Goal: Find specific page/section

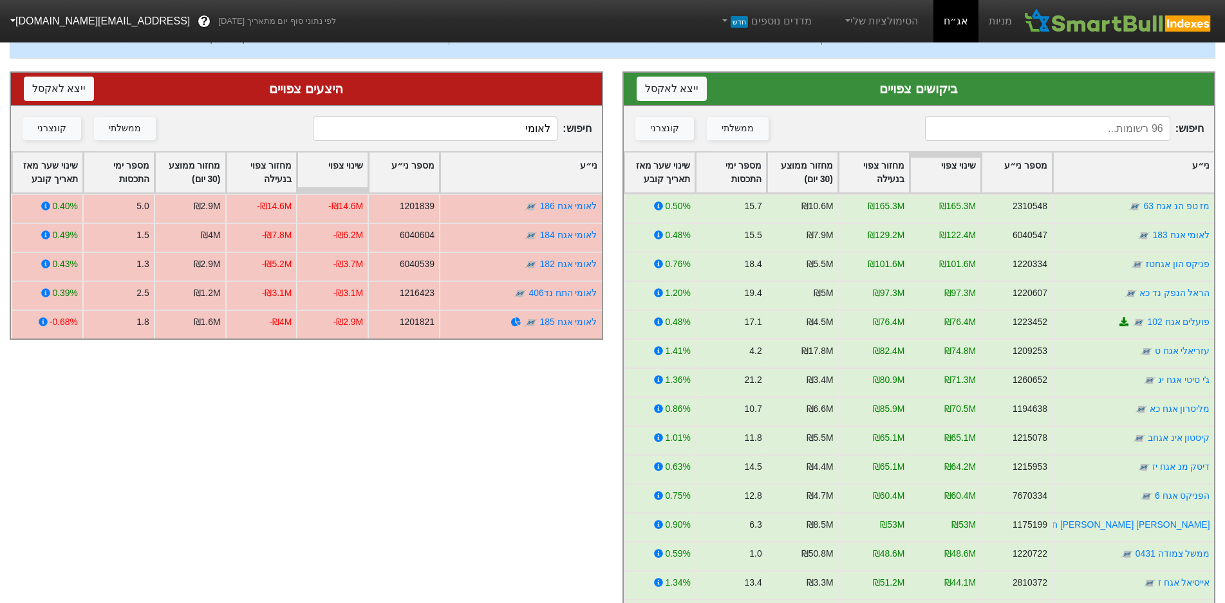
scroll to position [158, 0]
click at [453, 126] on input "לאומי" at bounding box center [435, 128] width 245 height 24
type input "בזק"
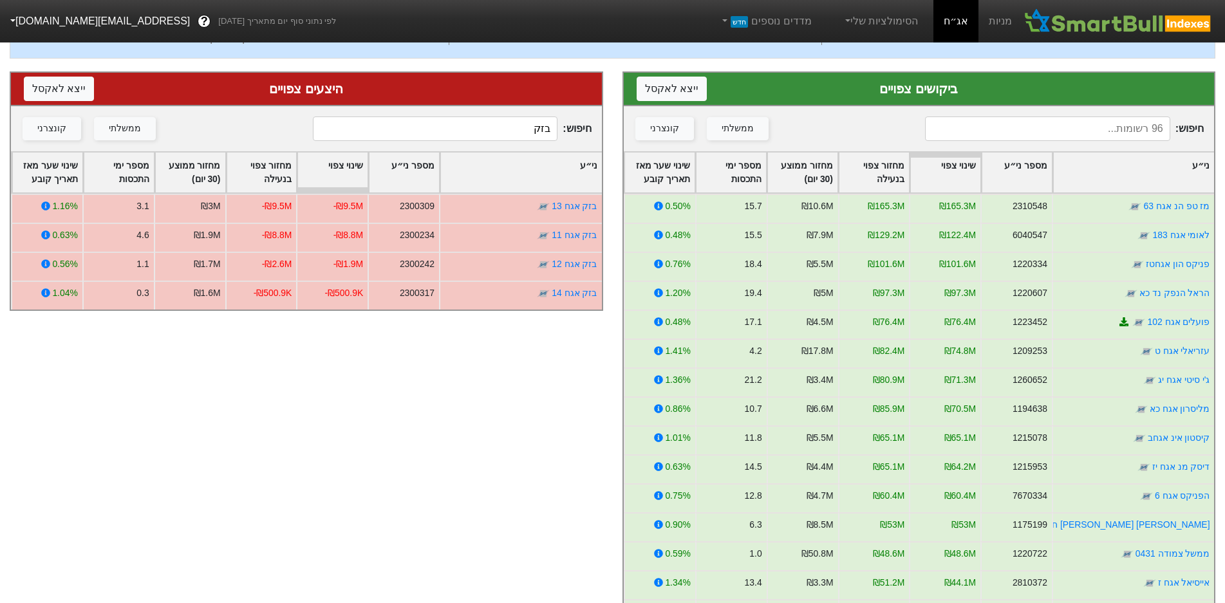
click at [525, 131] on input "בזק" at bounding box center [435, 128] width 245 height 24
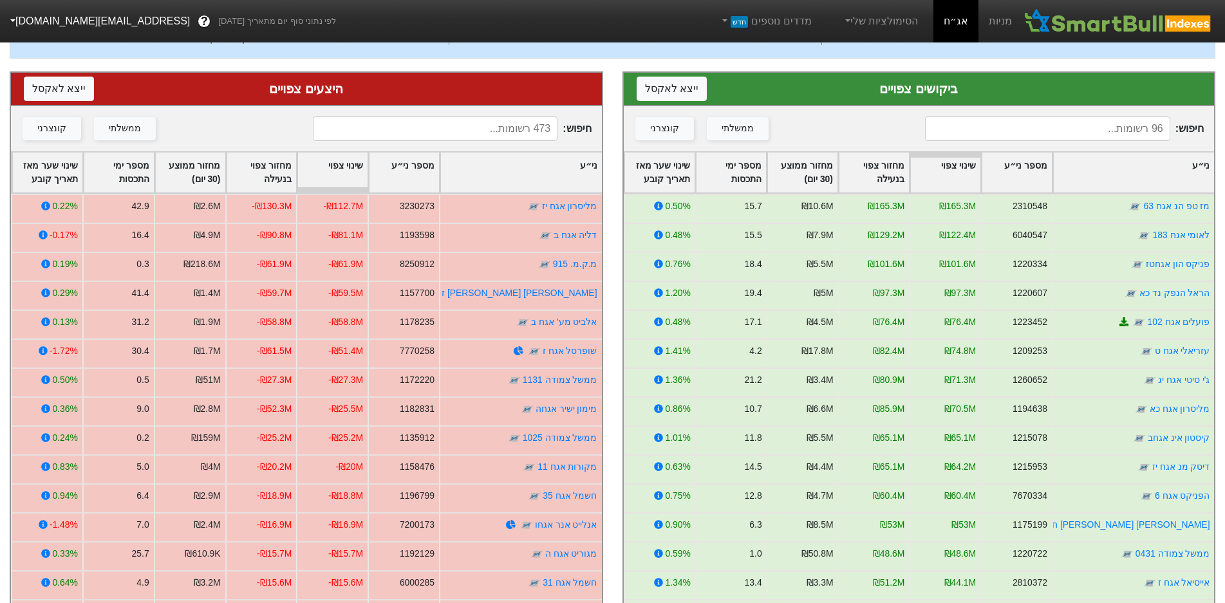
click at [405, 127] on input at bounding box center [435, 128] width 245 height 24
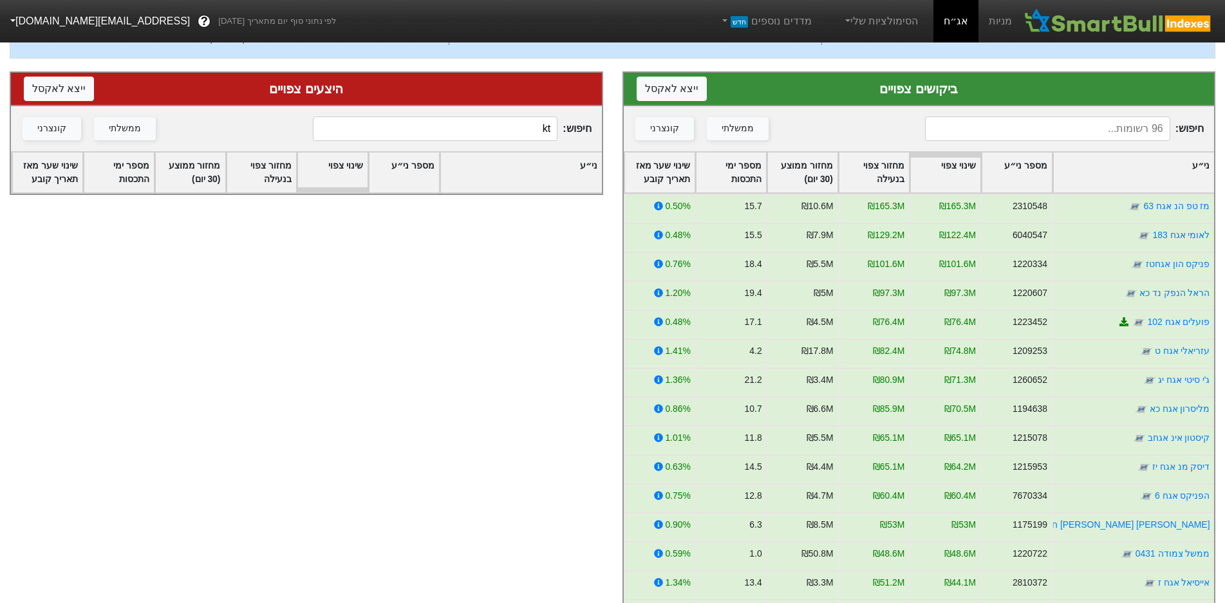
type input "k"
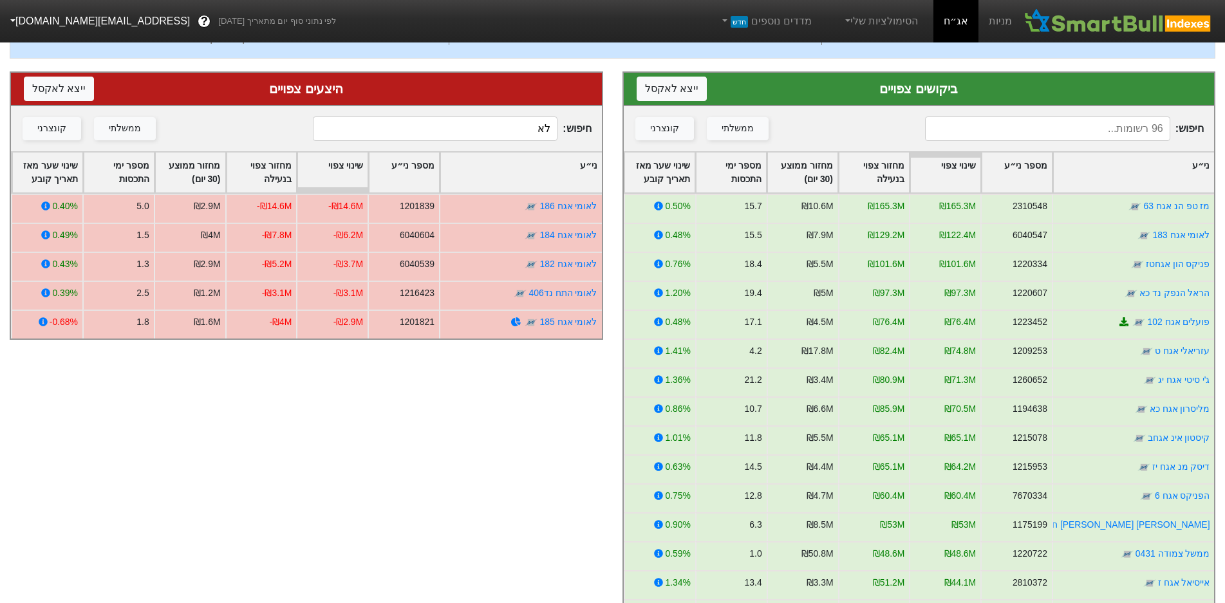
type input "ל"
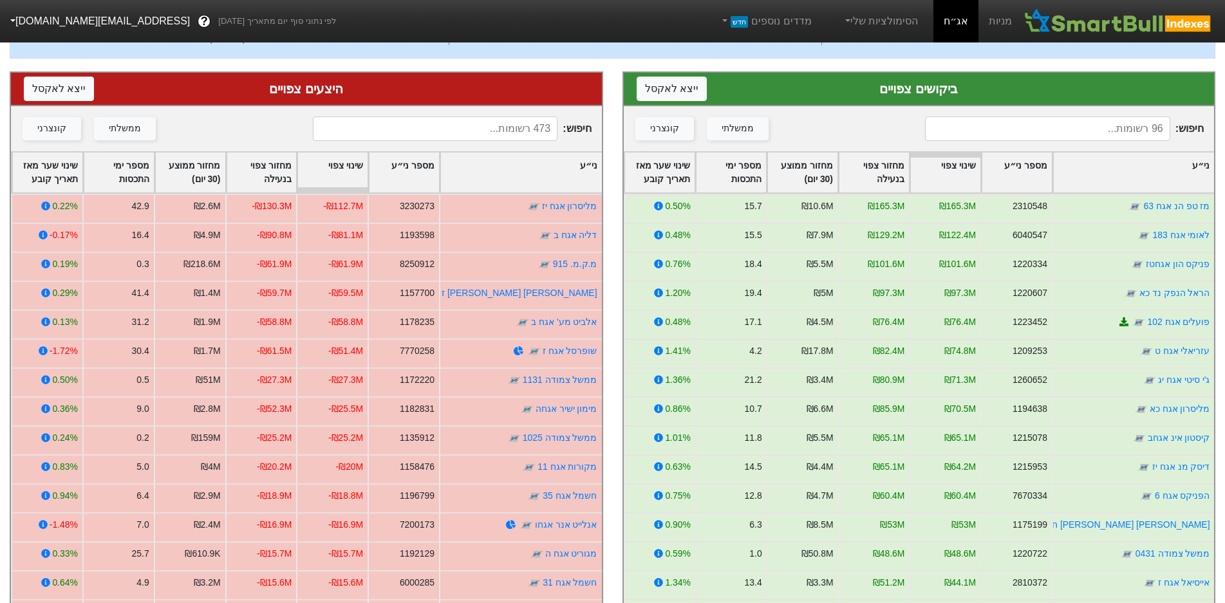
click at [1101, 130] on input at bounding box center [1047, 128] width 245 height 24
click at [1101, 127] on input at bounding box center [1047, 128] width 245 height 24
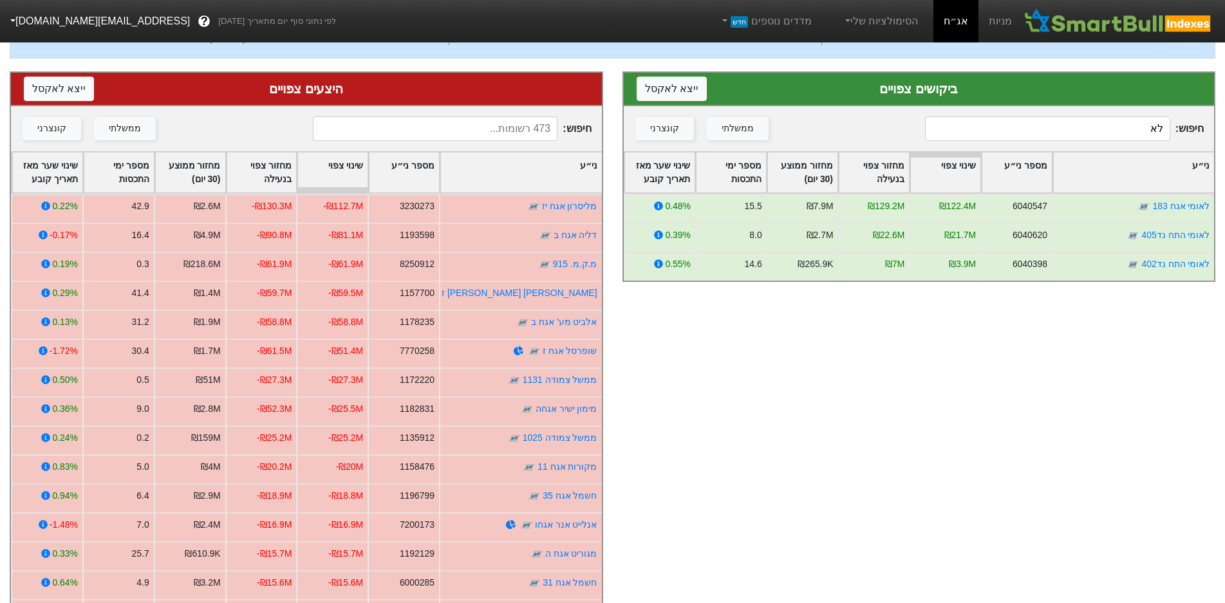
type input "ל"
